Goal: Transaction & Acquisition: Download file/media

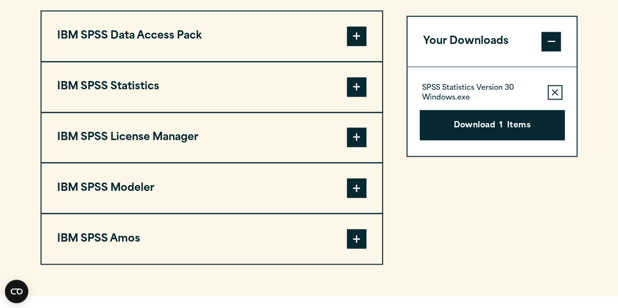
scroll to position [781, 0]
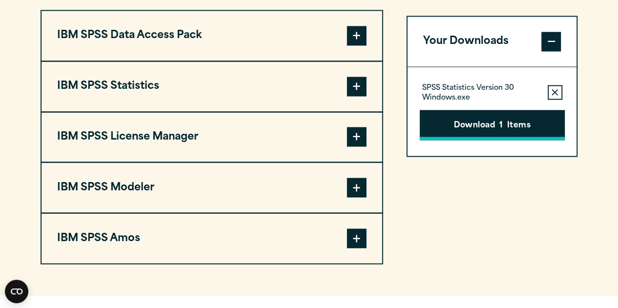
click at [493, 122] on button "Download 1 Items" at bounding box center [491, 125] width 145 height 30
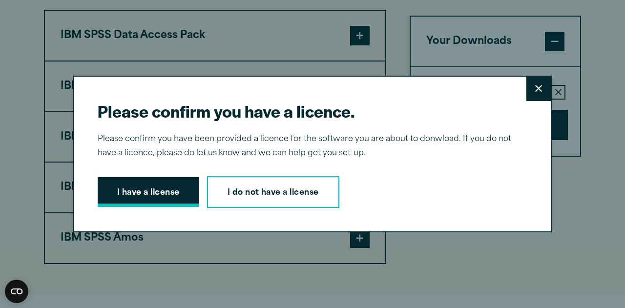
click at [139, 193] on button "I have a license" at bounding box center [149, 192] width 102 height 30
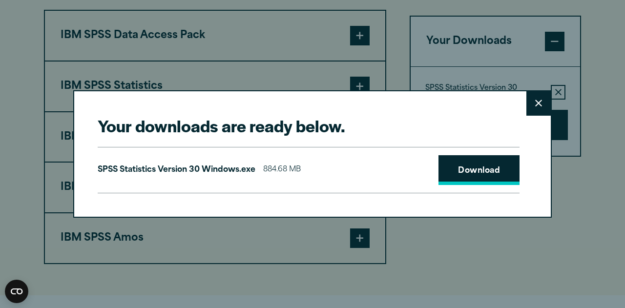
click at [473, 171] on link "Download" at bounding box center [478, 170] width 81 height 30
click at [535, 100] on icon at bounding box center [538, 103] width 7 height 7
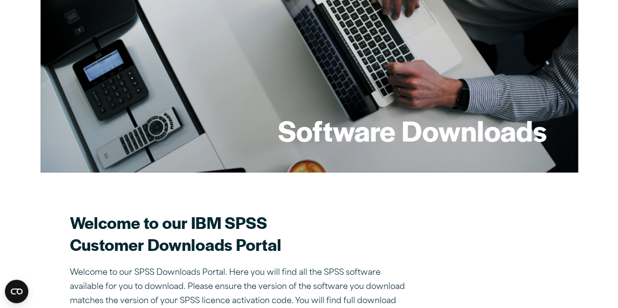
scroll to position [0, 0]
